Goal: Information Seeking & Learning: Learn about a topic

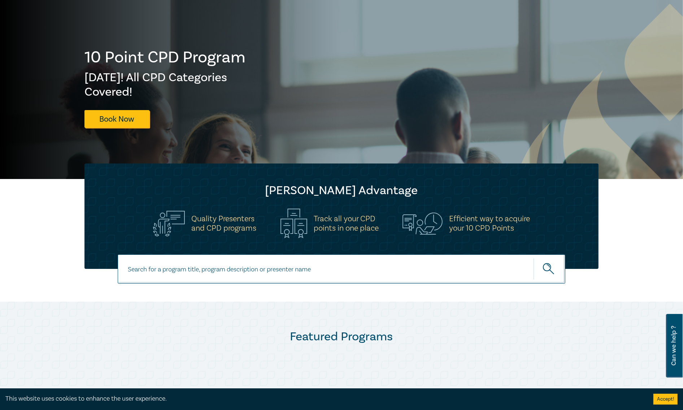
scroll to position [160, 0]
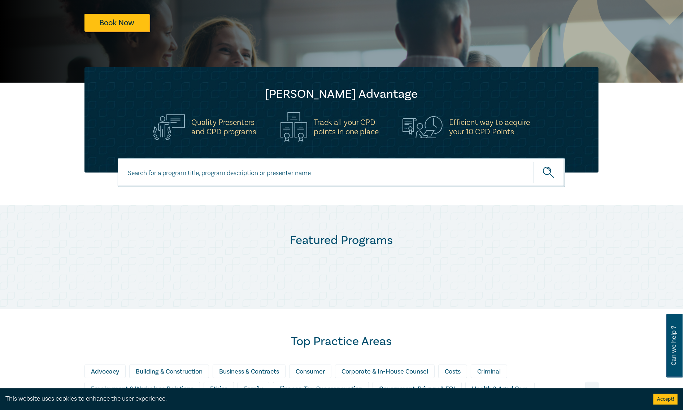
click at [261, 177] on input at bounding box center [342, 172] width 448 height 29
type input "retail"
click at [534, 162] on button "submit" at bounding box center [550, 173] width 32 height 22
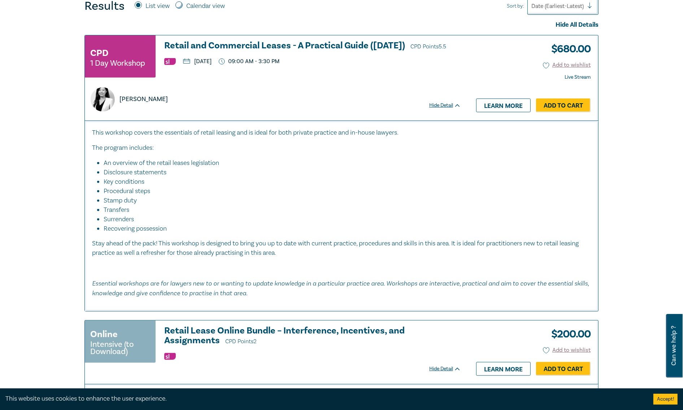
scroll to position [321, 0]
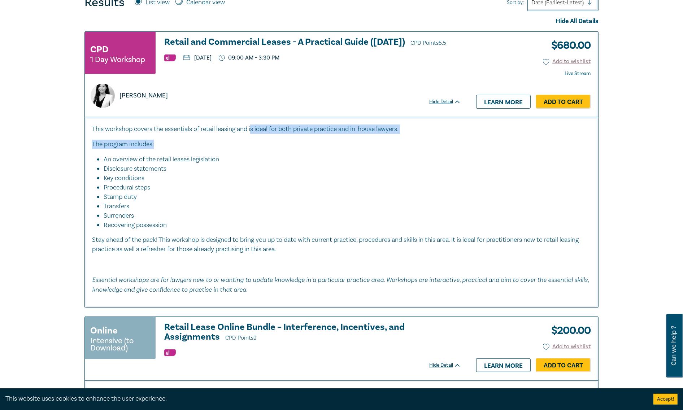
drag, startPoint x: 254, startPoint y: 131, endPoint x: 368, endPoint y: 143, distance: 114.0
click at [368, 143] on div "This workshop covers the essentials of retail leasing and is ideal for both pri…" at bounding box center [341, 210] width 499 height 170
click at [373, 170] on li "Disclosure statements" at bounding box center [344, 168] width 480 height 9
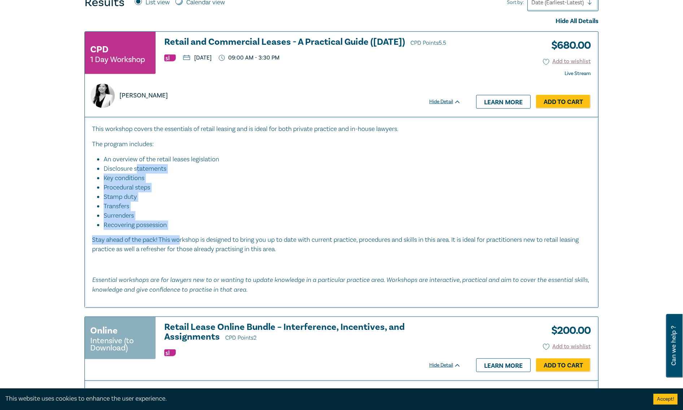
drag, startPoint x: 138, startPoint y: 167, endPoint x: 197, endPoint y: 237, distance: 92.0
click at [197, 237] on div "This workshop covers the essentials of retail leasing and is ideal for both pri…" at bounding box center [341, 210] width 499 height 170
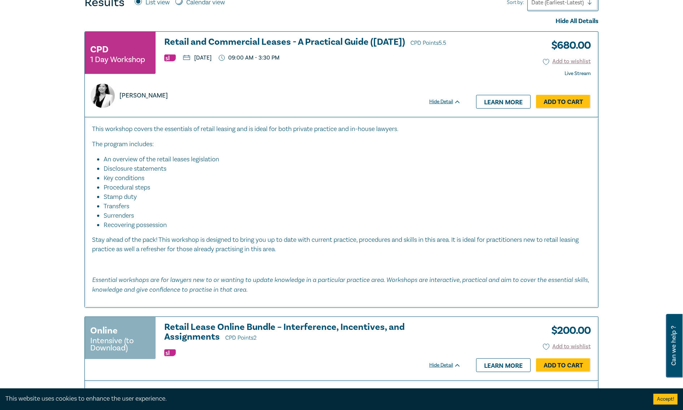
click at [248, 239] on p "Stay ahead of the pack! This workshop is designed to bring you up to date with …" at bounding box center [341, 244] width 499 height 19
drag, startPoint x: 146, startPoint y: 235, endPoint x: 334, endPoint y: 237, distance: 188.2
click at [334, 237] on div "This workshop covers the essentials of retail leasing and is ideal for both pri…" at bounding box center [341, 210] width 499 height 170
click at [261, 43] on h3 "Retail and Commercial Leases - A Practical Guide (October 2025) CPD Points 5.5" at bounding box center [312, 42] width 297 height 11
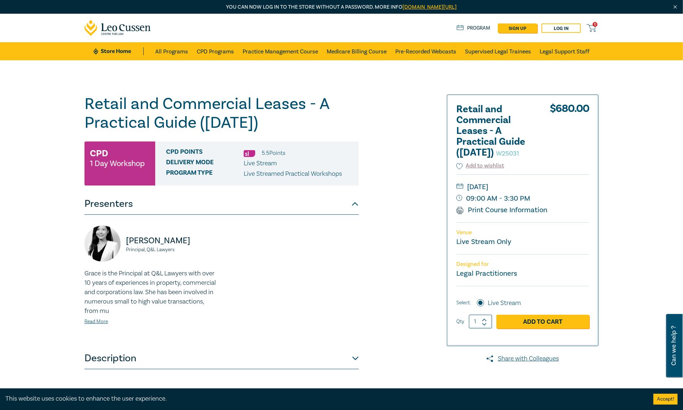
click at [622, 262] on div "Retail and Commercial Leases - A Practical Guide ([DATE]) W25031 CPD 1 Day Work…" at bounding box center [341, 275] width 683 height 430
click at [131, 166] on small "1 Day Workshop" at bounding box center [117, 163] width 55 height 7
drag, startPoint x: 261, startPoint y: 167, endPoint x: 271, endPoint y: 174, distance: 12.5
click at [271, 174] on div "CPD Points 5.5 Point s Delivery Mode Live Stream Program type Live Streamed Pra…" at bounding box center [257, 164] width 204 height 44
click at [283, 177] on p "Live Streamed Practical Workshops" at bounding box center [293, 173] width 98 height 9
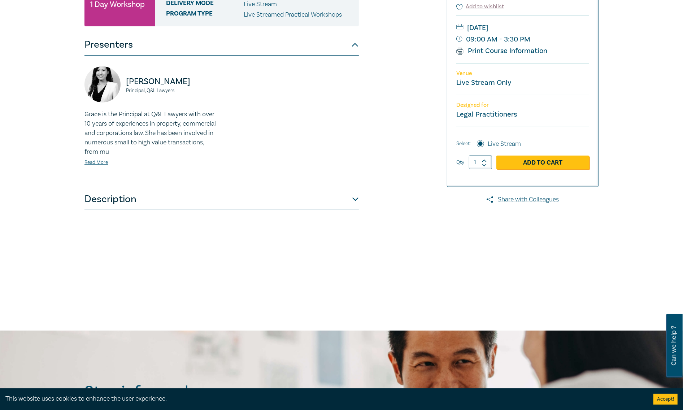
scroll to position [160, 0]
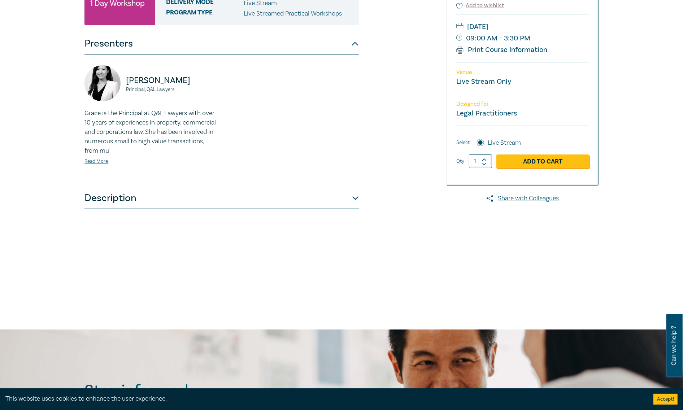
click at [116, 124] on p "Grace is the Principal at Q&L Lawyers with over 10 years of experiences in prop…" at bounding box center [151, 132] width 133 height 47
click at [121, 201] on button "Description" at bounding box center [222, 198] width 274 height 22
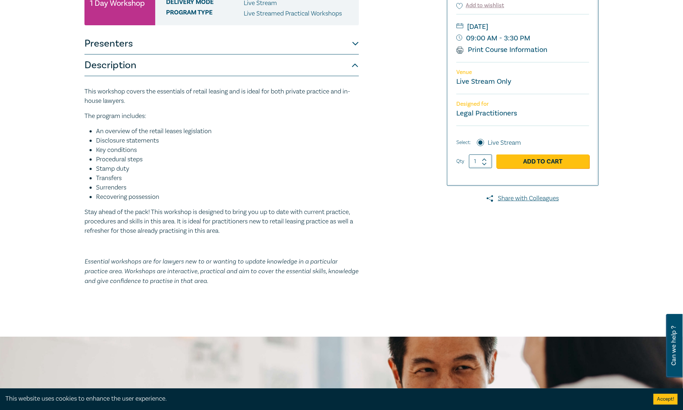
click at [144, 67] on button "Description" at bounding box center [222, 66] width 274 height 22
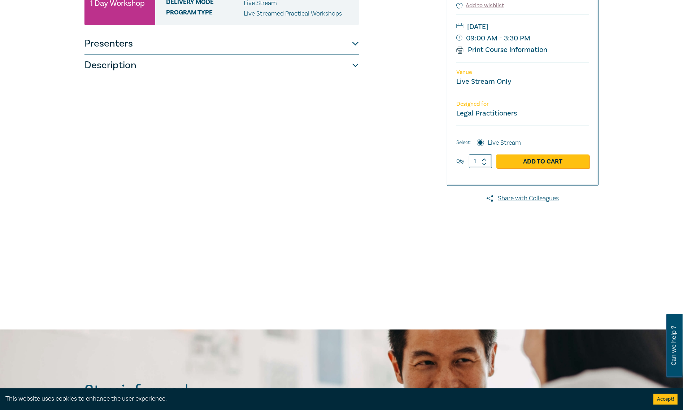
click at [143, 62] on button "Description" at bounding box center [222, 66] width 274 height 22
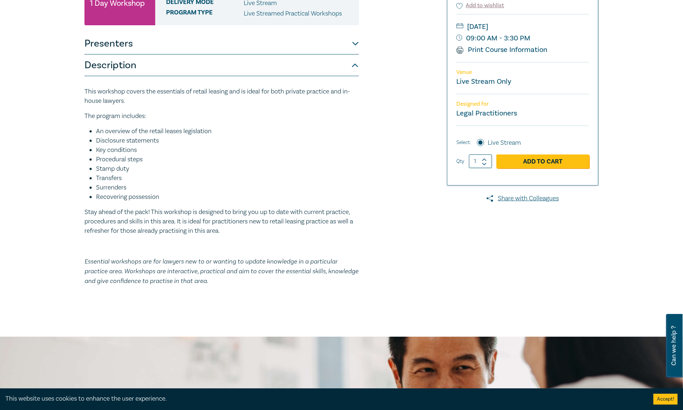
click at [142, 43] on button "Presenters" at bounding box center [222, 44] width 274 height 22
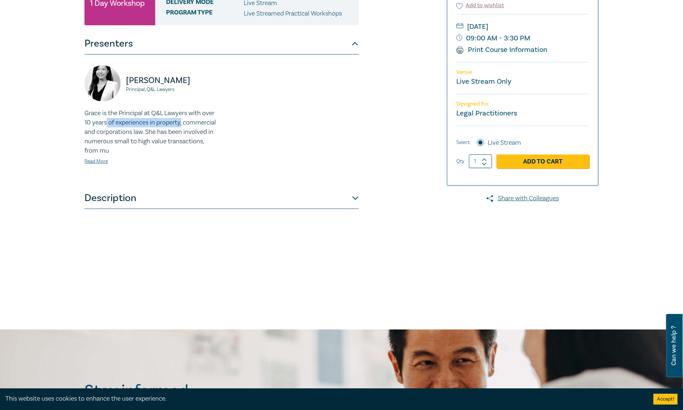
drag, startPoint x: 107, startPoint y: 121, endPoint x: 190, endPoint y: 123, distance: 83.1
click at [190, 123] on p "Grace is the Principal at Q&L Lawyers with over 10 years of experiences in prop…" at bounding box center [151, 132] width 133 height 47
click at [194, 128] on p "Grace is the Principal at Q&L Lawyers with over 10 years of experiences in prop…" at bounding box center [151, 132] width 133 height 47
drag, startPoint x: 186, startPoint y: 131, endPoint x: 209, endPoint y: 142, distance: 24.6
click at [209, 142] on p "Grace is the Principal at Q&L Lawyers with over 10 years of experiences in prop…" at bounding box center [151, 132] width 133 height 47
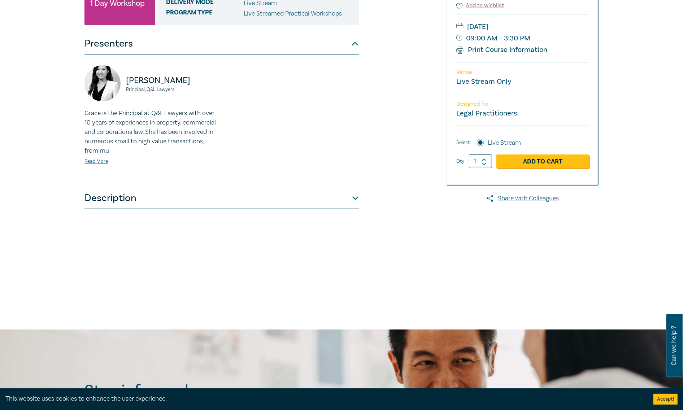
click at [211, 145] on p "Grace is the Principal at Q&L Lawyers with over 10 years of experiences in prop…" at bounding box center [151, 132] width 133 height 47
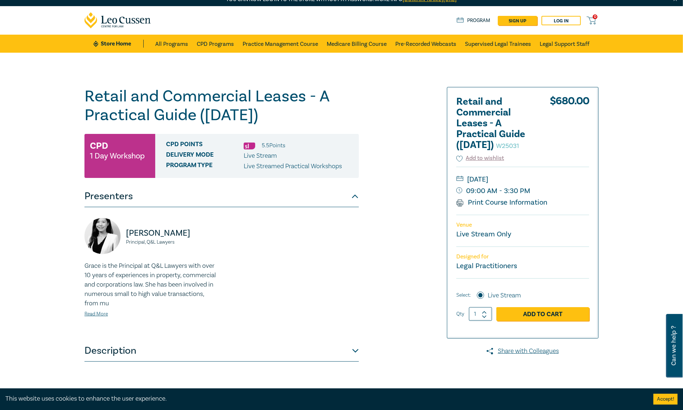
scroll to position [0, 0]
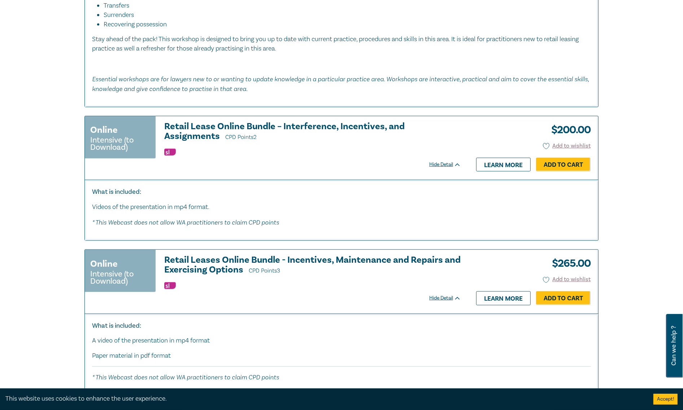
scroll to position [281, 0]
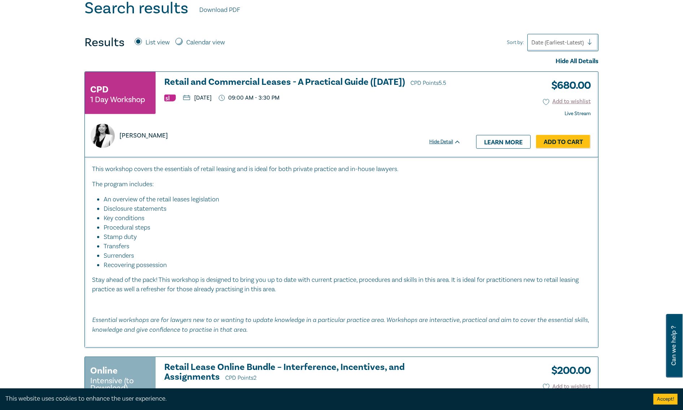
click at [100, 86] on h3 "CPD" at bounding box center [99, 89] width 18 height 13
click at [497, 140] on link "Learn more" at bounding box center [503, 142] width 55 height 14
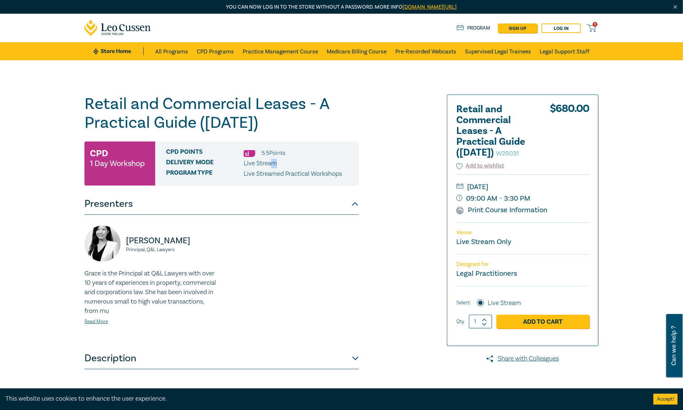
drag, startPoint x: 270, startPoint y: 163, endPoint x: 287, endPoint y: 162, distance: 17.4
click at [287, 162] on div "Delivery Mode Live Stream" at bounding box center [259, 163] width 187 height 9
click at [289, 164] on div "Delivery Mode Live Stream" at bounding box center [259, 163] width 187 height 9
click at [423, 186] on div "Retail and Commercial Leases - A Practical Guide ([DATE]) W25031 CPD 1 Day Work…" at bounding box center [254, 275] width 349 height 361
click at [485, 215] on link "Print Course Information" at bounding box center [502, 210] width 91 height 9
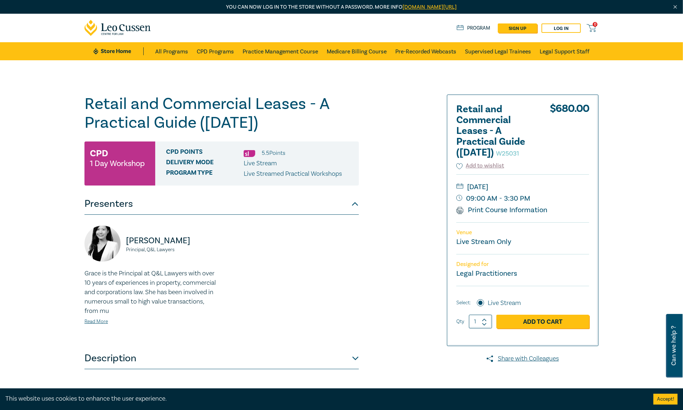
click at [392, 252] on div "Retail and Commercial Leases - A Practical Guide ([DATE]) W25031 CPD 1 Day Work…" at bounding box center [254, 275] width 349 height 361
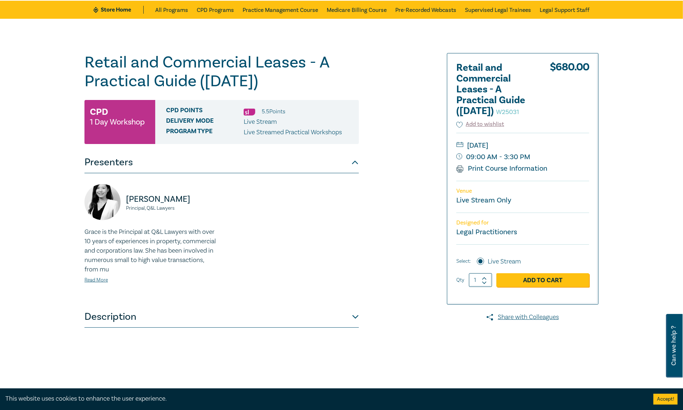
scroll to position [120, 0]
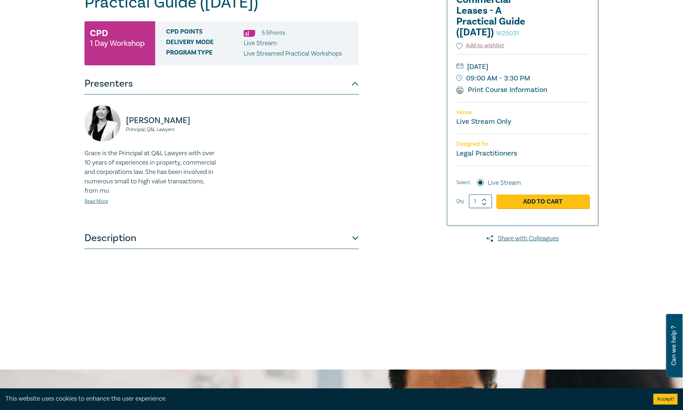
click at [131, 242] on button "Description" at bounding box center [222, 239] width 274 height 22
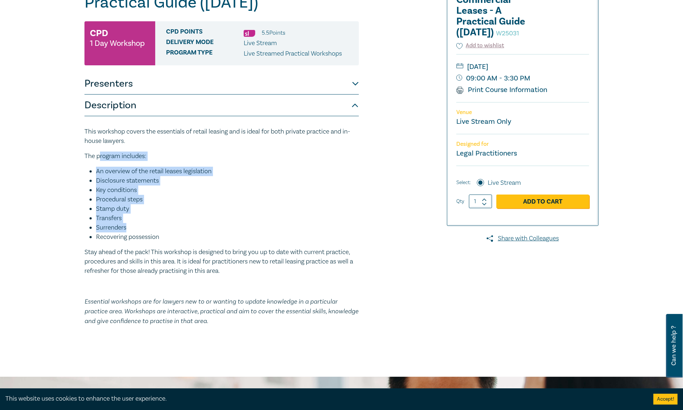
drag, startPoint x: 99, startPoint y: 150, endPoint x: 212, endPoint y: 230, distance: 138.1
click at [212, 230] on div "This workshop covers the essentials of retail leasing and is ideal for both pri…" at bounding box center [222, 226] width 274 height 199
click at [212, 230] on li "Surrenders" at bounding box center [227, 227] width 263 height 9
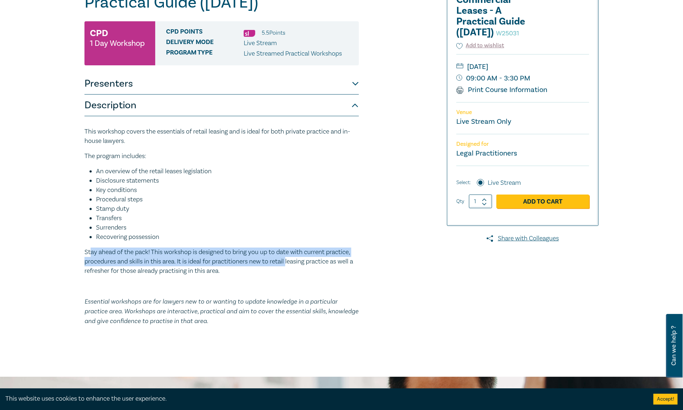
drag, startPoint x: 90, startPoint y: 246, endPoint x: 290, endPoint y: 260, distance: 200.6
click at [290, 260] on div "This workshop covers the essentials of retail leasing and is ideal for both pri…" at bounding box center [222, 226] width 274 height 199
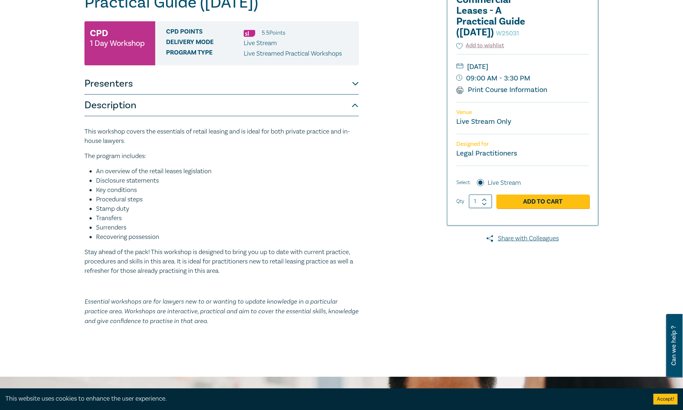
click at [291, 279] on div "This workshop covers the essentials of retail leasing and is ideal for both pri…" at bounding box center [222, 226] width 274 height 199
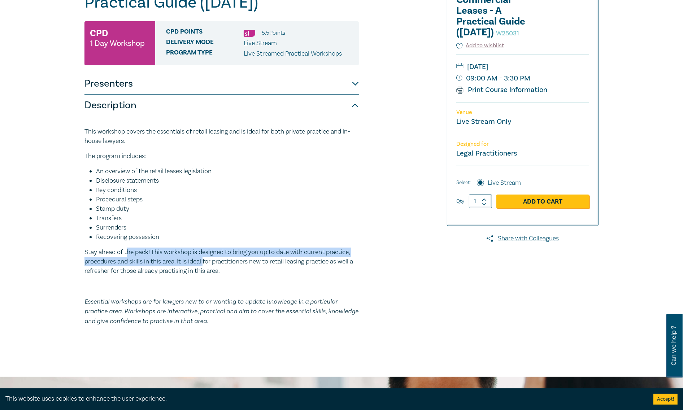
drag, startPoint x: 207, startPoint y: 266, endPoint x: 124, endPoint y: 255, distance: 83.9
click at [126, 247] on div "This workshop covers the essentials of retail leasing and is ideal for both pri…" at bounding box center [222, 226] width 274 height 199
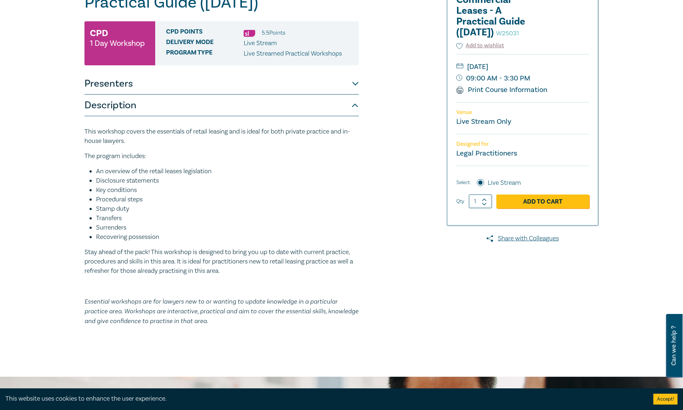
click at [125, 256] on p "Stay ahead of the pack! This workshop is designed to bring you up to date with …" at bounding box center [222, 262] width 274 height 28
drag, startPoint x: 88, startPoint y: 262, endPoint x: 303, endPoint y: 264, distance: 214.5
click at [303, 264] on p "Stay ahead of the pack! This workshop is designed to bring you up to date with …" at bounding box center [222, 262] width 274 height 28
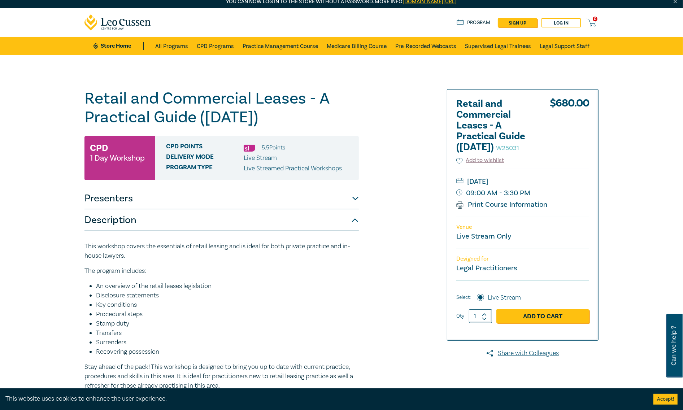
scroll to position [0, 0]
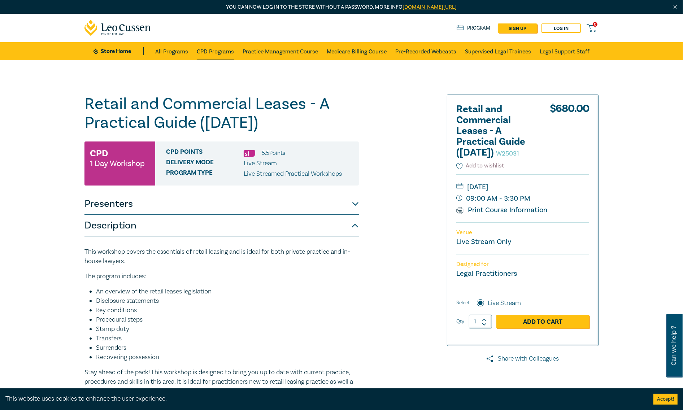
click at [202, 51] on link "CPD Programs" at bounding box center [215, 51] width 37 height 18
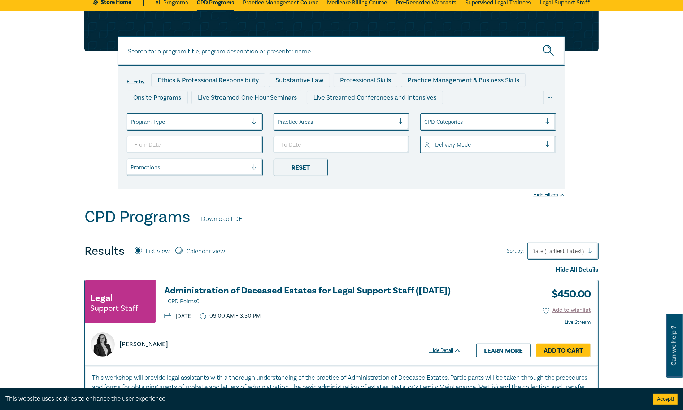
scroll to position [80, 0]
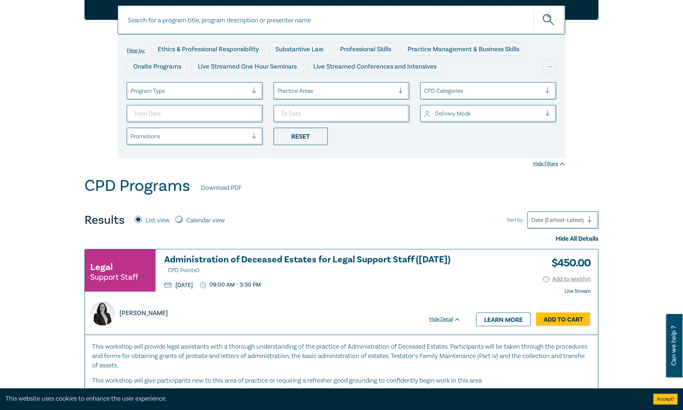
click at [166, 92] on div at bounding box center [189, 90] width 117 height 9
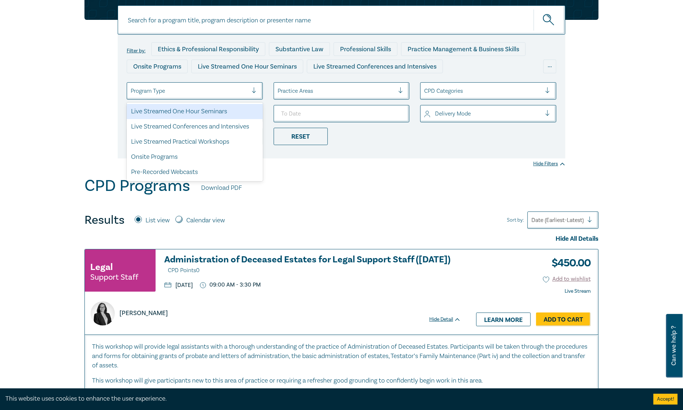
click at [170, 90] on div at bounding box center [189, 90] width 117 height 9
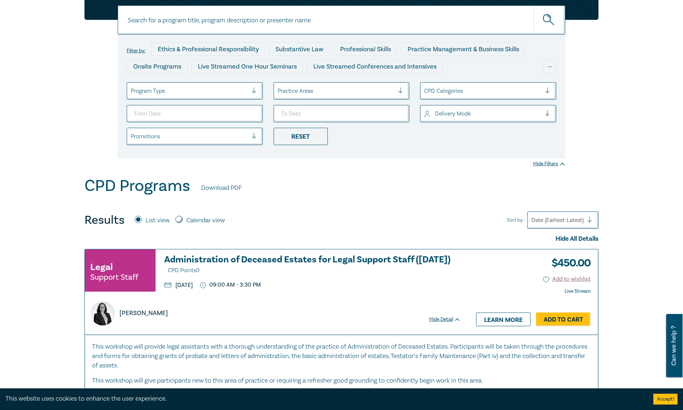
click at [304, 89] on div at bounding box center [336, 90] width 117 height 9
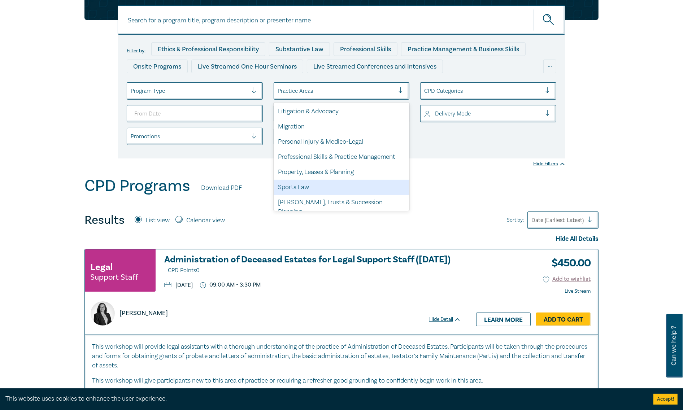
scroll to position [132, 0]
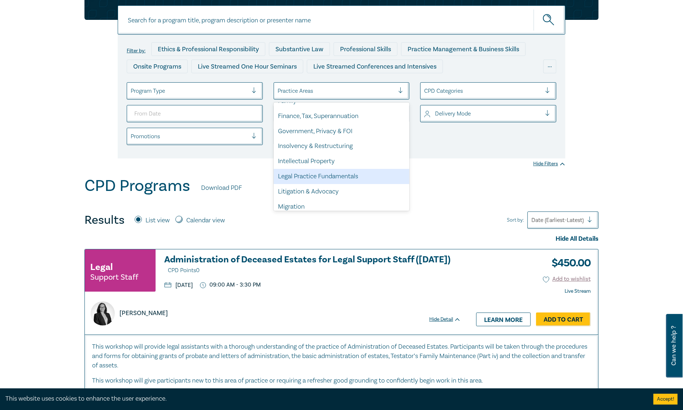
click at [452, 191] on div "CPD Programs Download PDF" at bounding box center [342, 188] width 514 height 22
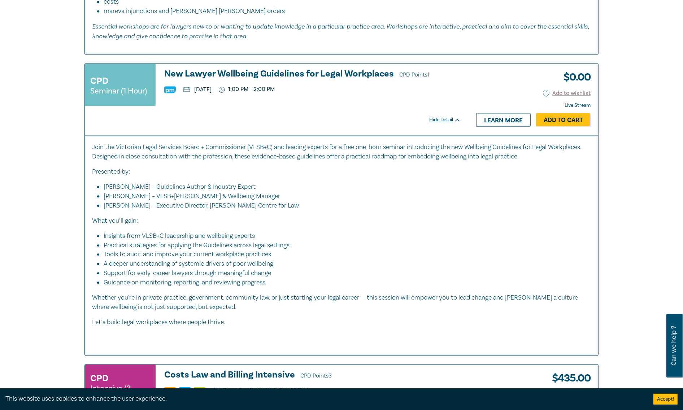
scroll to position [1806, 0]
